Goal: Information Seeking & Learning: Learn about a topic

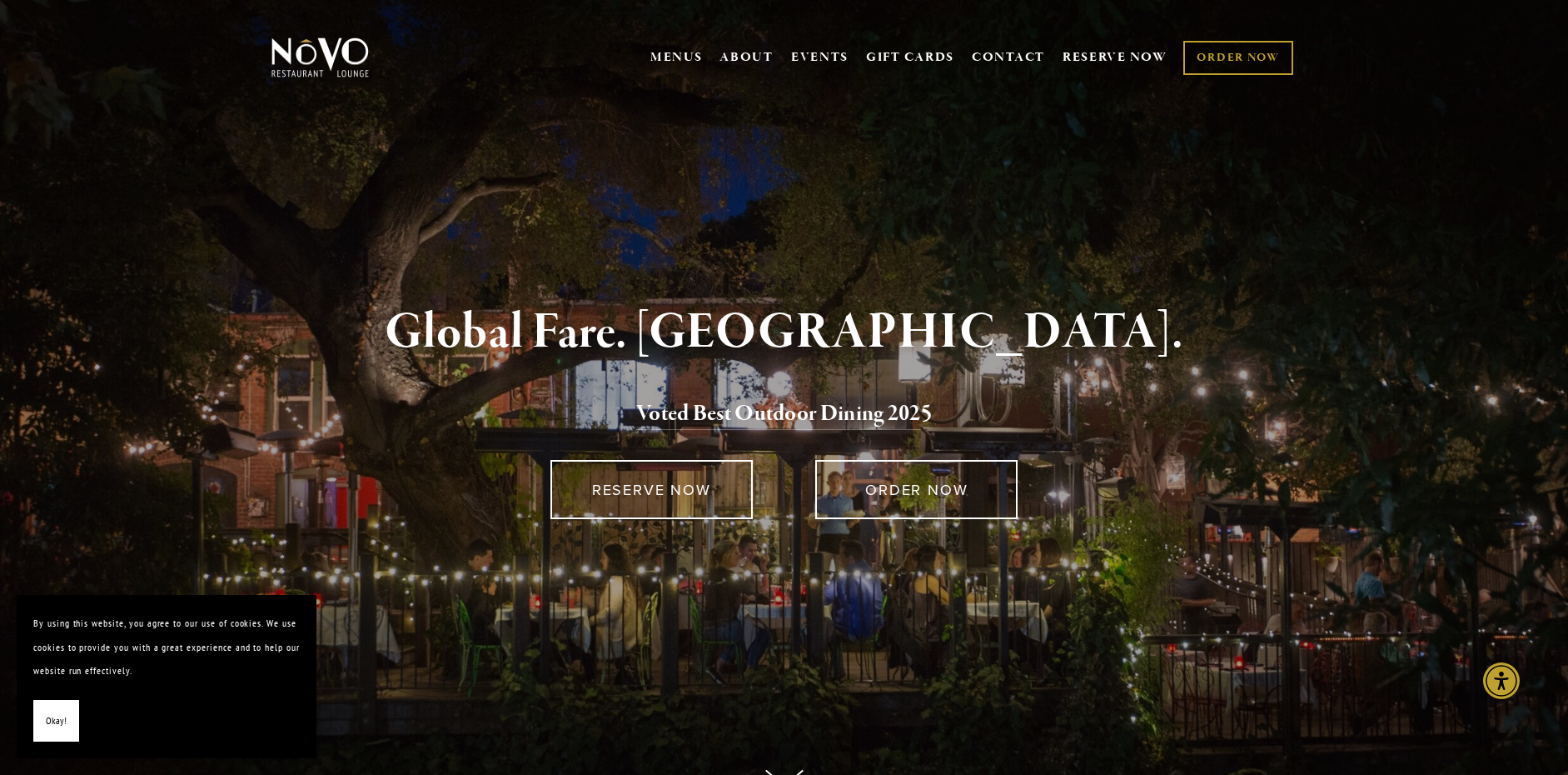
click at [784, 388] on div "Global Fare. Creekside Ambiance. Voted Best Outdoor Dining 202 5" at bounding box center [784, 368] width 971 height 126
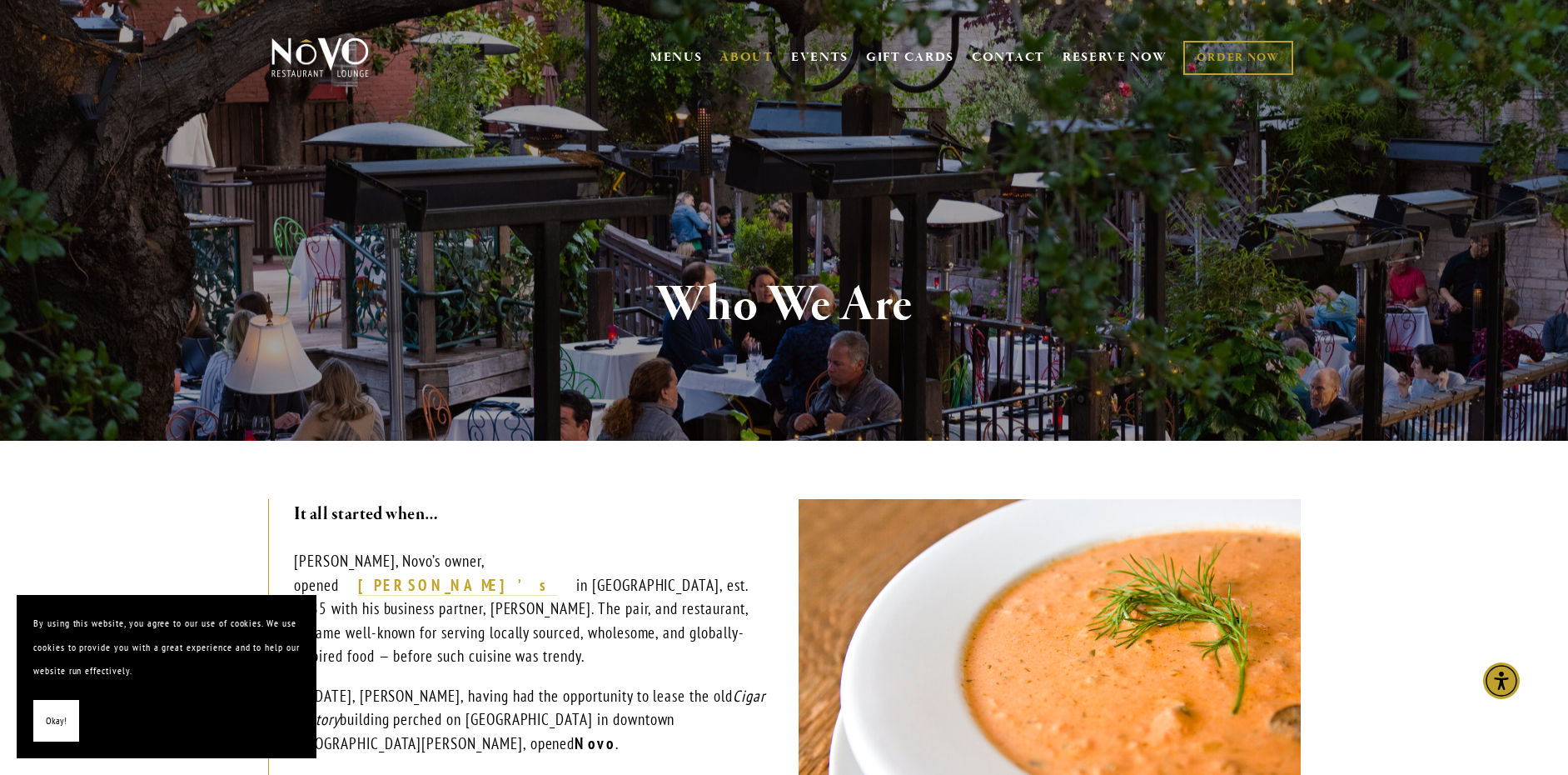
click at [784, 388] on div "Who We Are" at bounding box center [784, 304] width 1199 height 271
